Goal: Task Accomplishment & Management: Complete application form

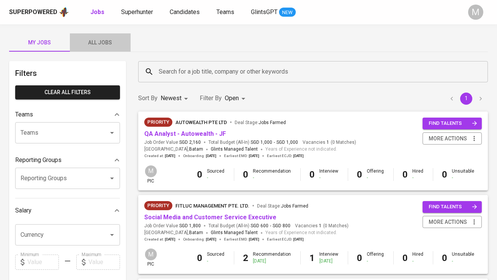
click at [104, 45] on span "All Jobs" at bounding box center [100, 42] width 52 height 9
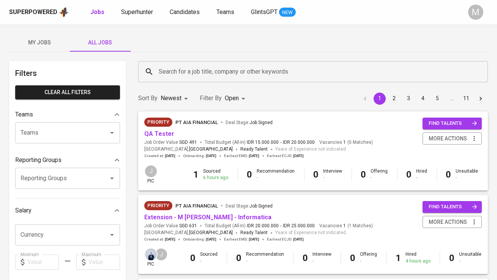
click at [174, 69] on input "Search for a job title, company or other keywords" at bounding box center [315, 72] width 316 height 14
click at [172, 72] on input "Search for a job title, company or other keywords" at bounding box center [315, 72] width 316 height 14
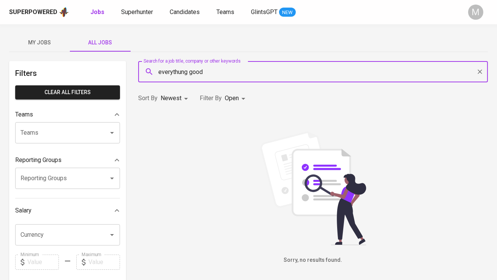
click at [180, 72] on input "everythung good" at bounding box center [315, 72] width 316 height 14
type input "everything good"
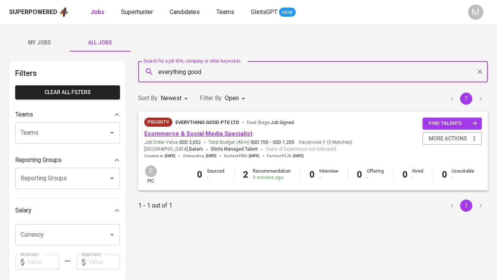
click at [197, 134] on link "Ecommerce & Social Media Specialist" at bounding box center [198, 133] width 108 height 7
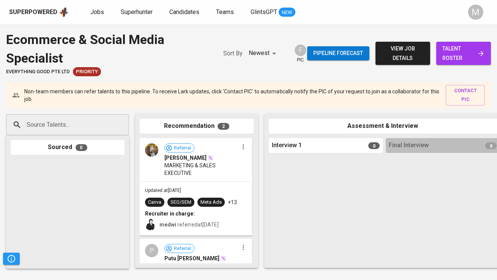
click at [458, 53] on span "talent roster" at bounding box center [463, 53] width 43 height 19
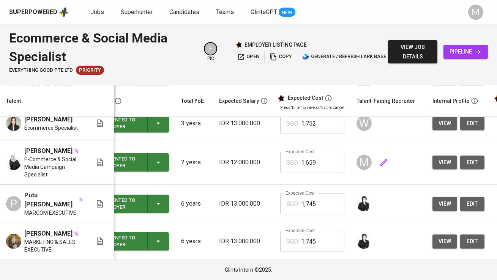
scroll to position [0, 34]
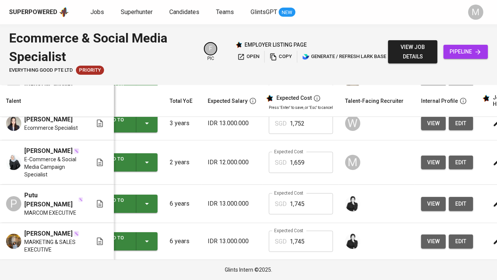
click at [428, 167] on span "view" at bounding box center [433, 162] width 13 height 9
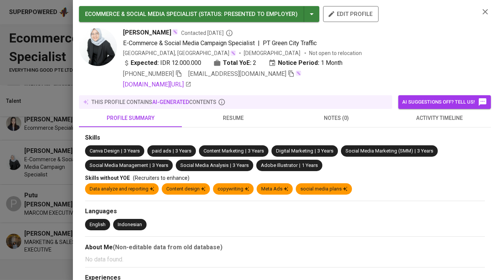
click at [288, 75] on icon "button" at bounding box center [291, 73] width 7 height 7
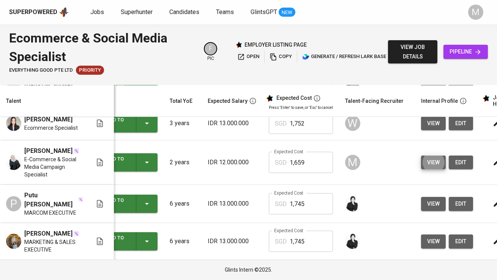
click at [467, 46] on link "pipeline" at bounding box center [466, 52] width 44 height 14
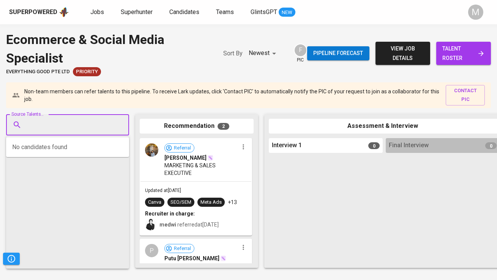
click at [61, 132] on input "Source Talents..." at bounding box center [65, 125] width 80 height 14
paste input "[EMAIL_ADDRESS][DOMAIN_NAME]"
type input "[EMAIL_ADDRESS][DOMAIN_NAME]"
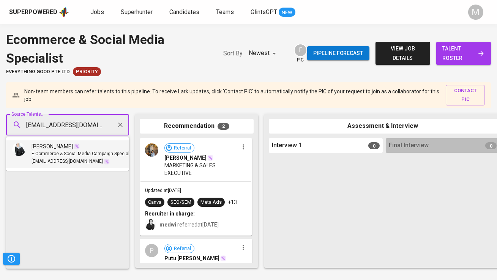
click at [71, 154] on span "E-Commerce & Social Media Campaign Specialist" at bounding box center [83, 154] width 103 height 8
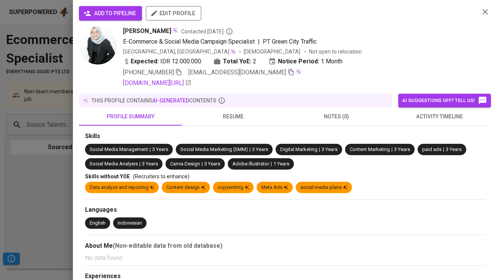
click at [100, 16] on span "add to pipeline" at bounding box center [110, 13] width 51 height 9
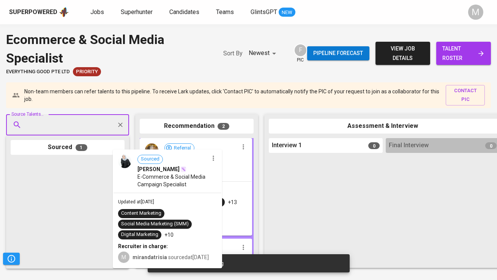
drag, startPoint x: 66, startPoint y: 190, endPoint x: 186, endPoint y: 176, distance: 120.1
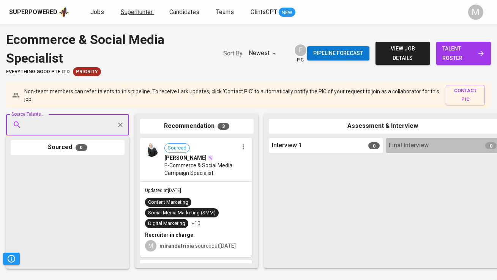
click at [123, 16] on link "Superhunter" at bounding box center [137, 12] width 33 height 9
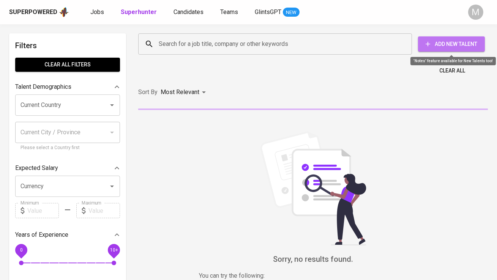
click at [441, 39] on span "Add New Talent" at bounding box center [451, 43] width 55 height 9
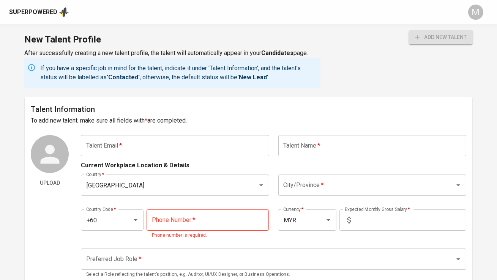
click at [174, 149] on input "text" at bounding box center [175, 145] width 188 height 21
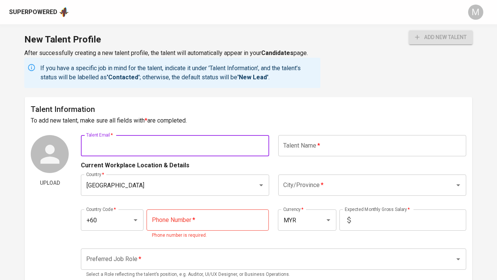
paste input "[DOMAIN_NAME][EMAIL_ADDRESS][DOMAIN_NAME] [PHONE_NUMBER] pasir gudang, j"
drag, startPoint x: 155, startPoint y: 144, endPoint x: 248, endPoint y: 146, distance: 93.4
click at [248, 146] on input "[DOMAIN_NAME][EMAIL_ADDRESS][DOMAIN_NAME] [PHONE_NUMBER] pasir gudang, j" at bounding box center [175, 145] width 188 height 21
type input "[DOMAIN_NAME][EMAIL_ADDRESS][DOMAIN_NAME]"
click at [342, 144] on input "text" at bounding box center [372, 145] width 188 height 21
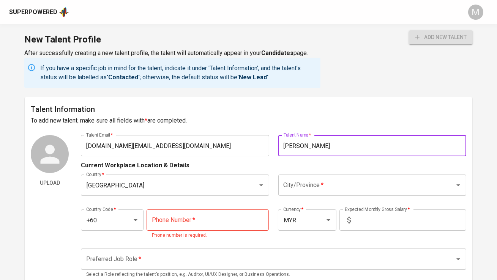
type input "[PERSON_NAME]"
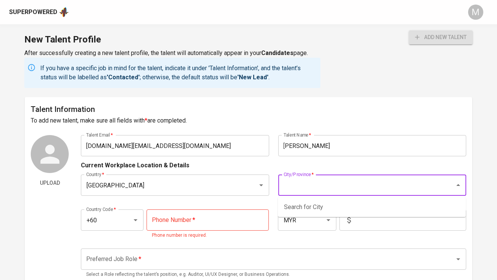
click at [313, 186] on input "City/Province   *" at bounding box center [362, 185] width 160 height 14
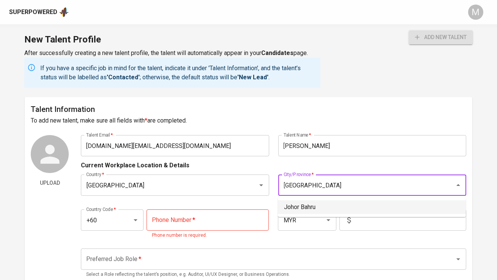
click at [328, 210] on li "Johor Bahru" at bounding box center [372, 208] width 188 height 14
type input "Johor Bahru"
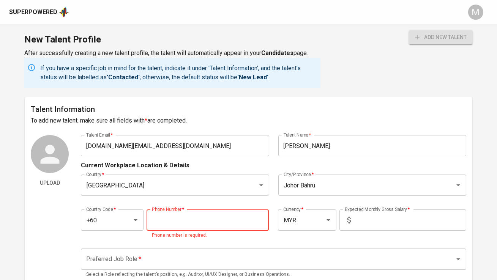
click at [220, 221] on input "tel" at bounding box center [208, 220] width 122 height 21
paste input "[PHONE_NUMBER]"
type input "[PHONE_NUMBER]"
click at [379, 225] on input "text" at bounding box center [410, 220] width 112 height 21
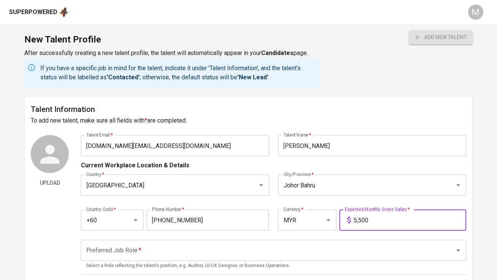
type input "5,500"
click at [293, 254] on input "Preferred Job Role   *" at bounding box center [262, 250] width 357 height 14
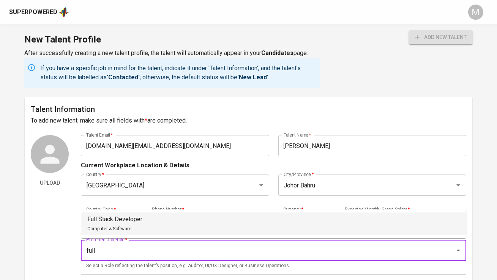
click at [270, 219] on li "Full Stack Developer Computer & Software" at bounding box center [273, 224] width 385 height 23
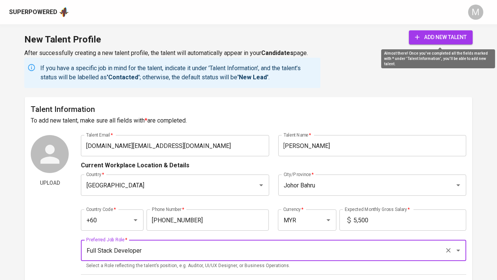
type input "Full Stack Developer"
click at [411, 41] on button "add new talent" at bounding box center [441, 37] width 64 height 14
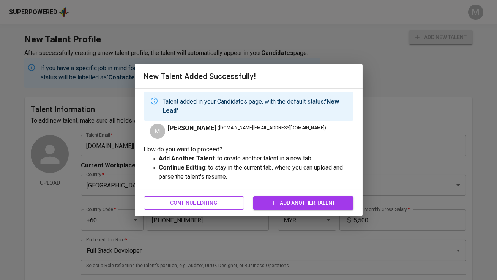
click at [221, 207] on span "Continue Editing" at bounding box center [194, 203] width 88 height 9
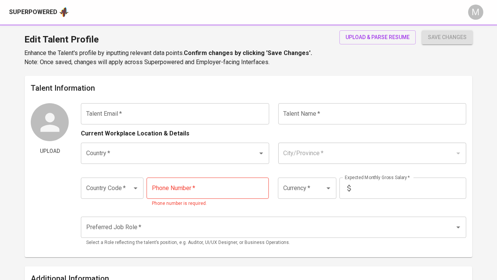
type input "[DOMAIN_NAME][EMAIL_ADDRESS][DOMAIN_NAME]"
type input "[PERSON_NAME]"
type input "[GEOGRAPHIC_DATA]"
type input "Johor Bahru"
type input "+60"
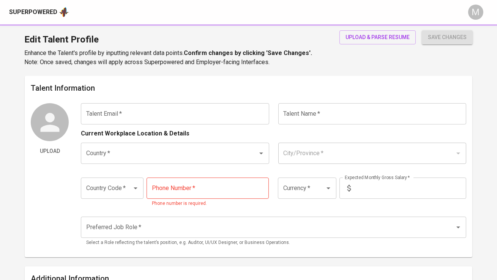
type input "[PHONE_NUMBER]"
type input "MYR"
type input "5,500"
type input "Full Stack Developer"
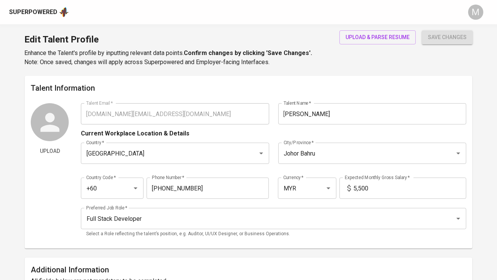
click at [54, 8] on div "Superpowered" at bounding box center [33, 12] width 48 height 9
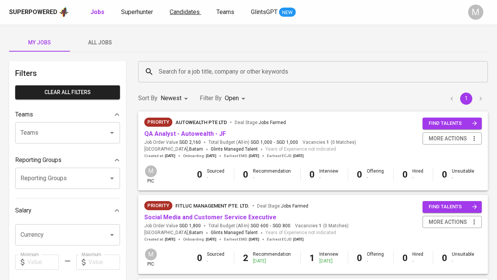
click at [182, 14] on span "Candidates" at bounding box center [185, 11] width 30 height 7
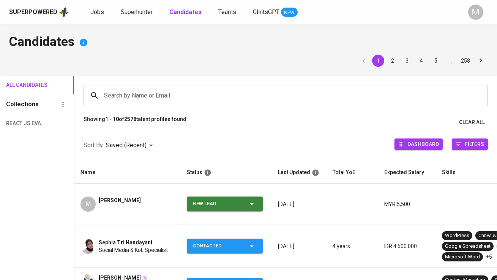
click at [207, 199] on div "New Lead" at bounding box center [214, 204] width 42 height 15
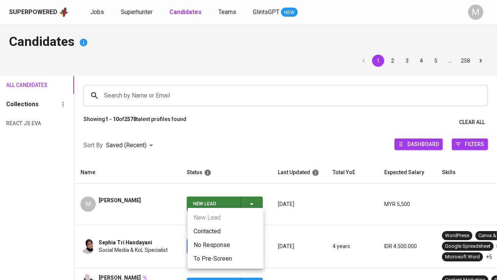
click at [206, 233] on li "Contacted" at bounding box center [226, 232] width 76 height 14
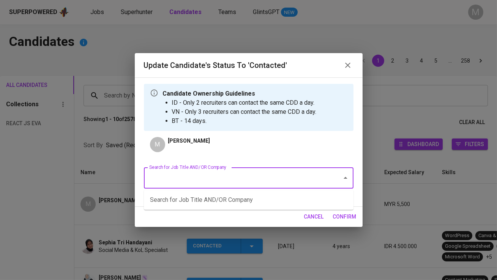
click at [197, 181] on input "Search for Job Title AND/OR Company" at bounding box center [238, 178] width 182 height 14
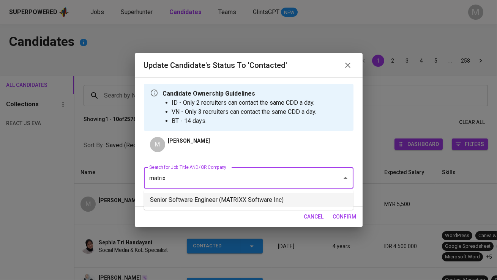
click at [262, 202] on li "Senior Software Engineer (MATRIXX Software Inc)" at bounding box center [249, 200] width 210 height 14
type input "matrix"
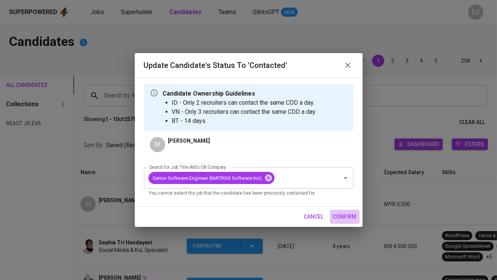
click at [343, 213] on span "confirm" at bounding box center [345, 216] width 24 height 9
